Goal: Book appointment/travel/reservation

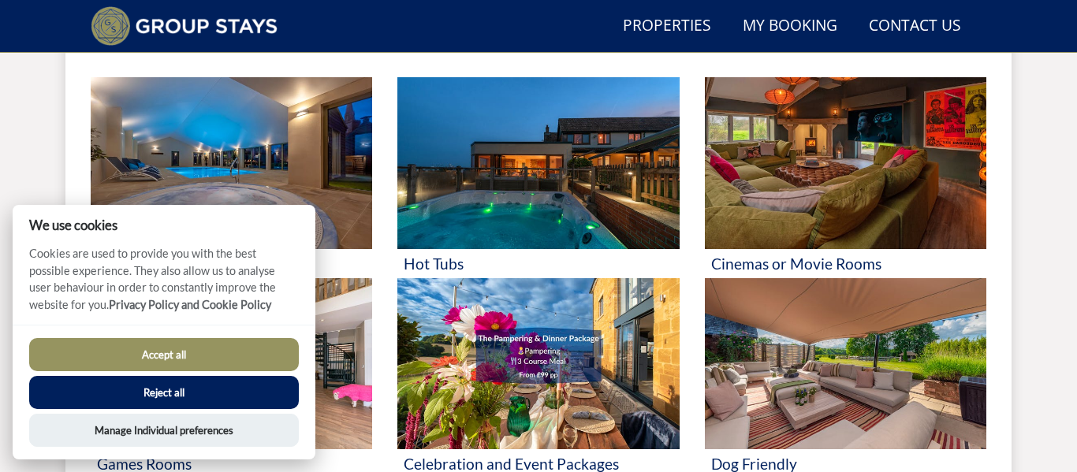
scroll to position [649, 0]
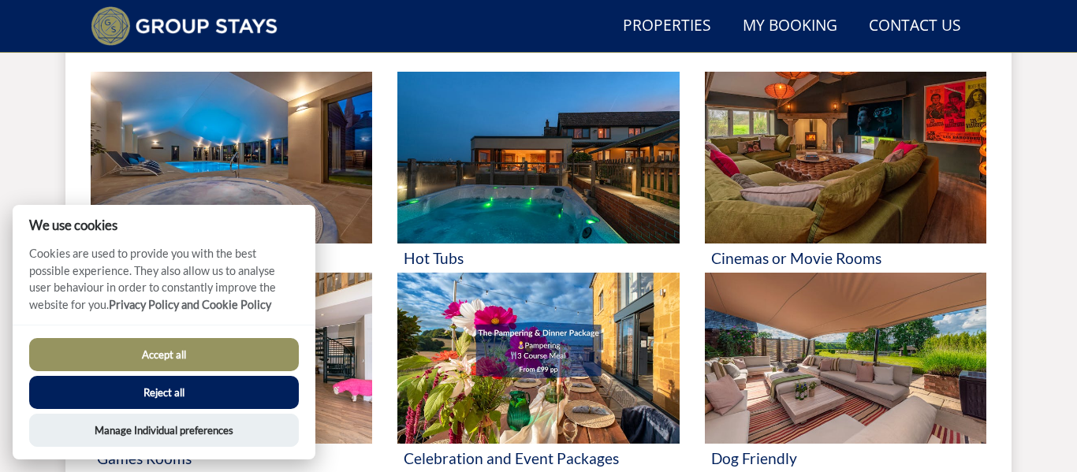
click at [229, 338] on button "Accept all" at bounding box center [164, 354] width 270 height 33
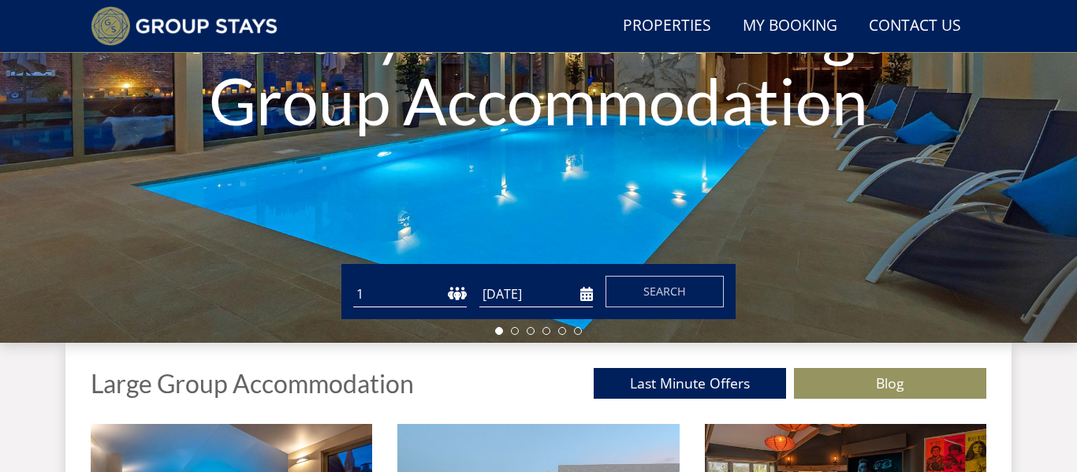
scroll to position [296, 0]
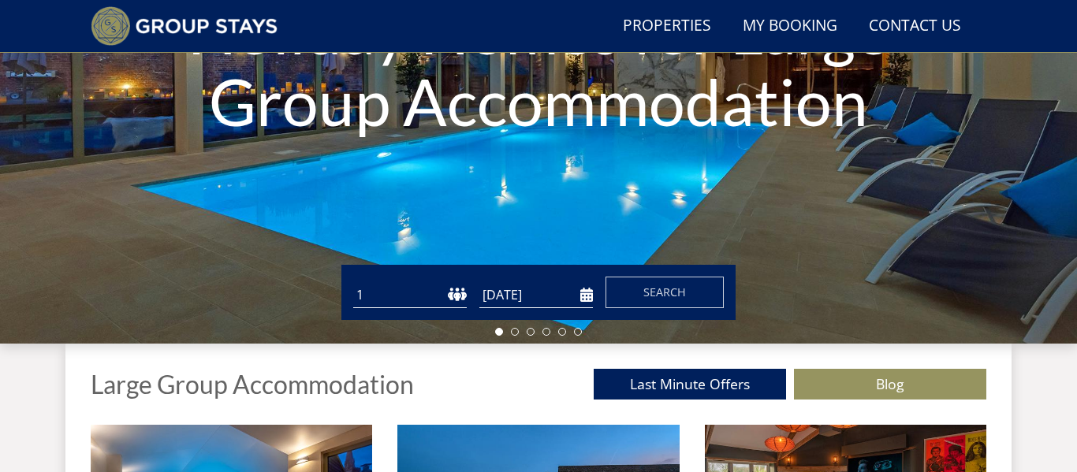
click at [434, 293] on select "1 2 3 4 5 6 7 8 9 10 11 12 13 14 15 16 17 18 19 20 21 22 23 24 25 26 27 28 29 3…" at bounding box center [409, 295] width 113 height 26
select select "15"
click at [353, 282] on select "1 2 3 4 5 6 7 8 9 10 11 12 13 14 15 16 17 18 19 20 21 22 23 24 25 26 27 28 29 3…" at bounding box center [409, 295] width 113 height 26
click at [555, 307] on input "[DATE]" at bounding box center [535, 295] width 113 height 26
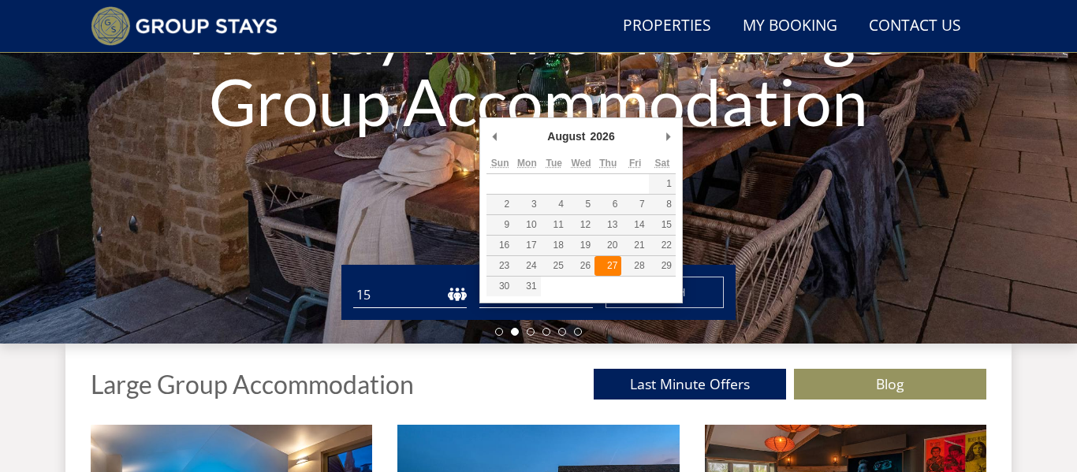
type input "[DATE]"
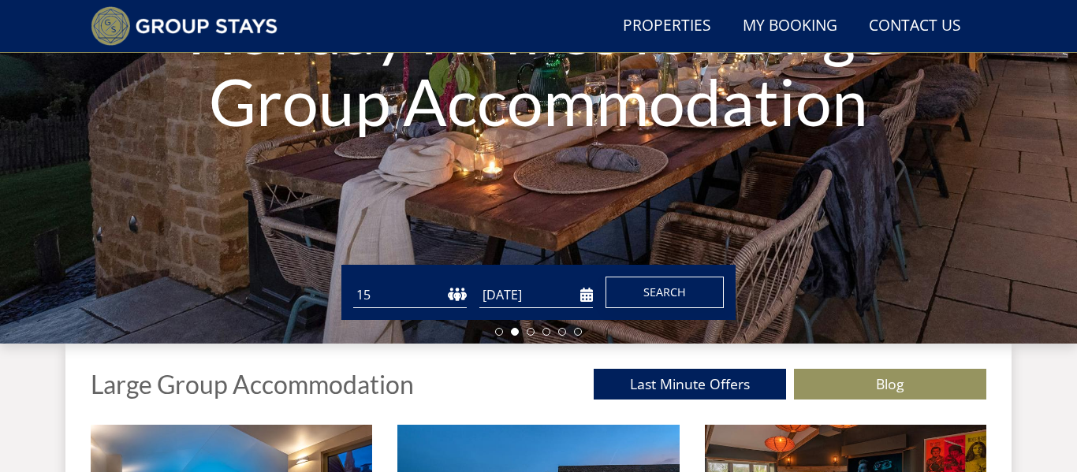
click at [633, 290] on button "Search" at bounding box center [664, 293] width 118 height 32
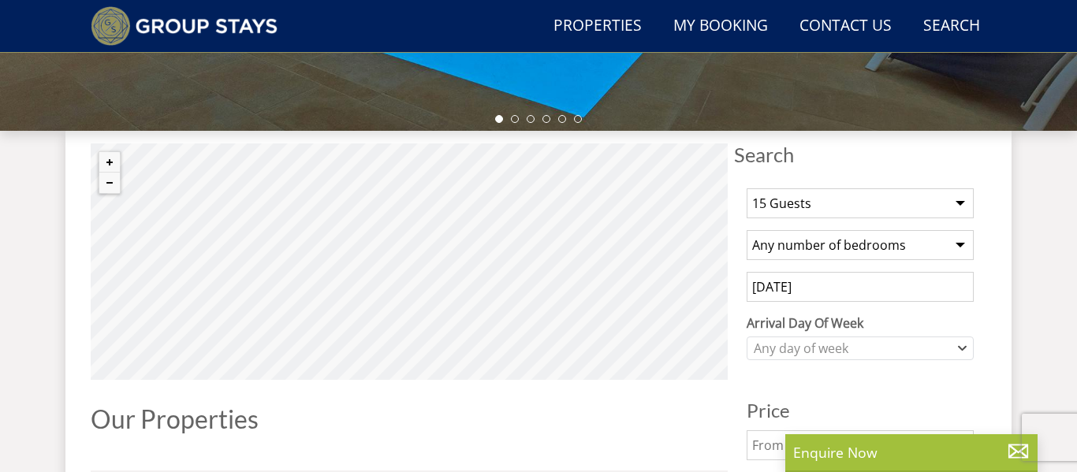
scroll to position [504, 0]
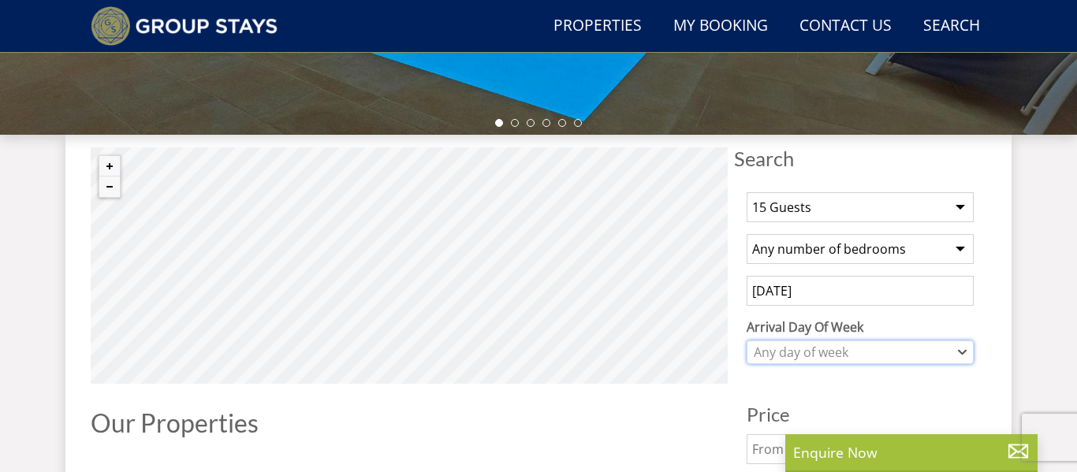
click at [875, 360] on div "Any day of week" at bounding box center [852, 352] width 204 height 17
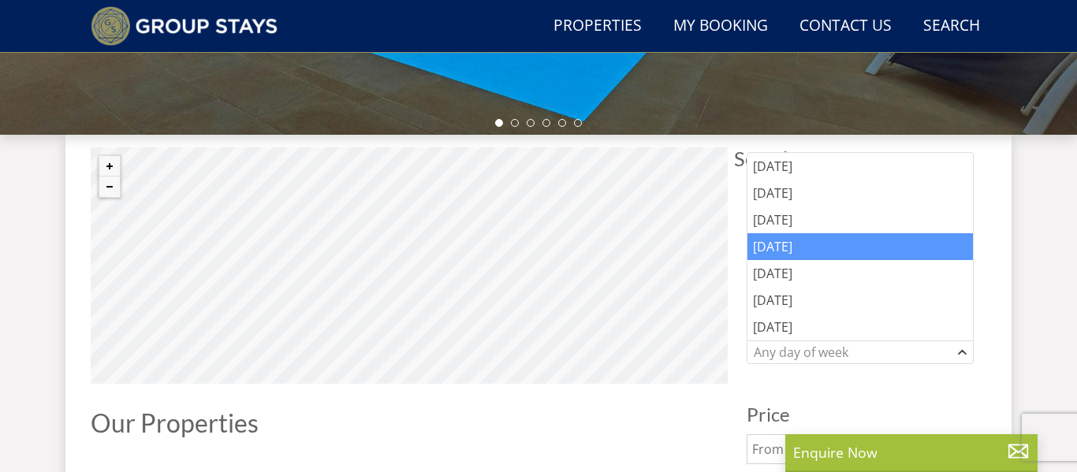
click at [841, 256] on div "[DATE]" at bounding box center [859, 246] width 225 height 27
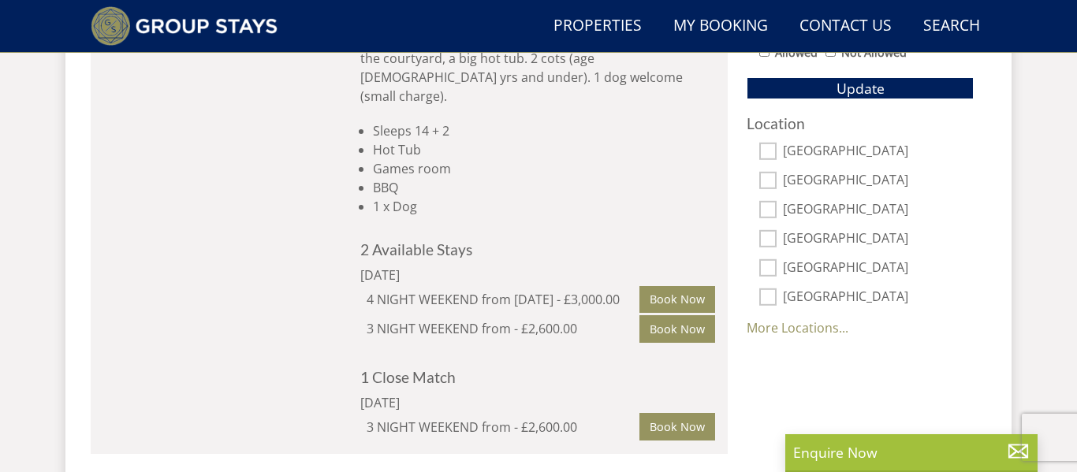
scroll to position [1072, 0]
click at [824, 327] on link "More Locations..." at bounding box center [797, 328] width 102 height 17
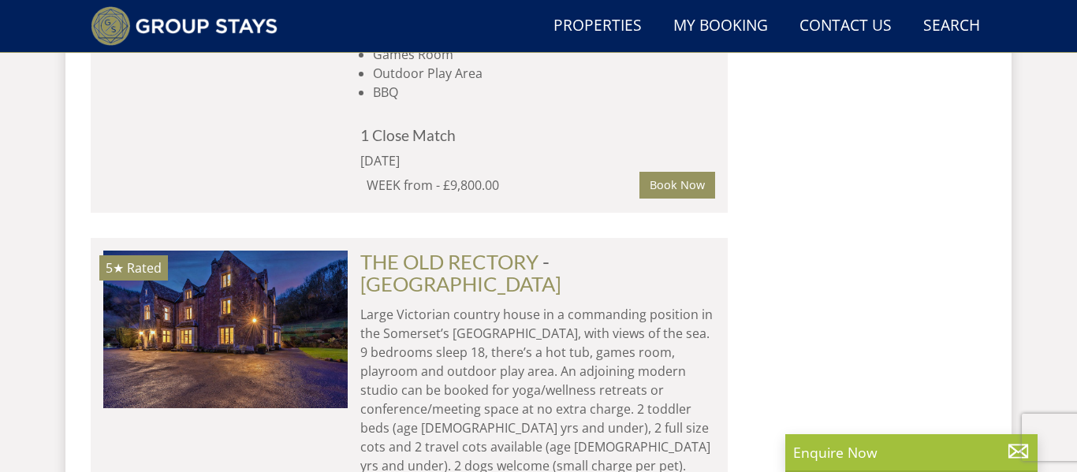
scroll to position [8825, 0]
